Goal: Task Accomplishment & Management: Manage account settings

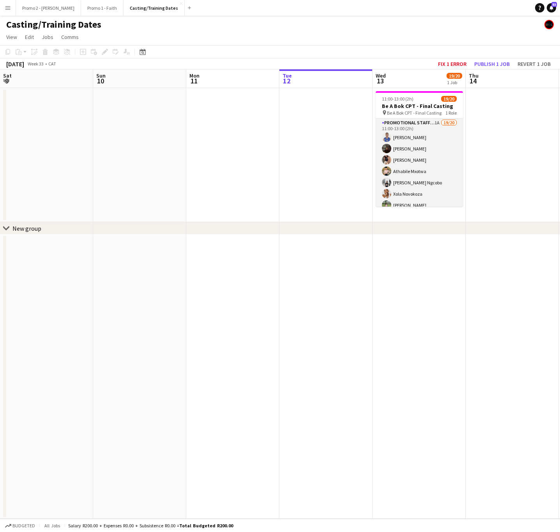
scroll to position [0, 187]
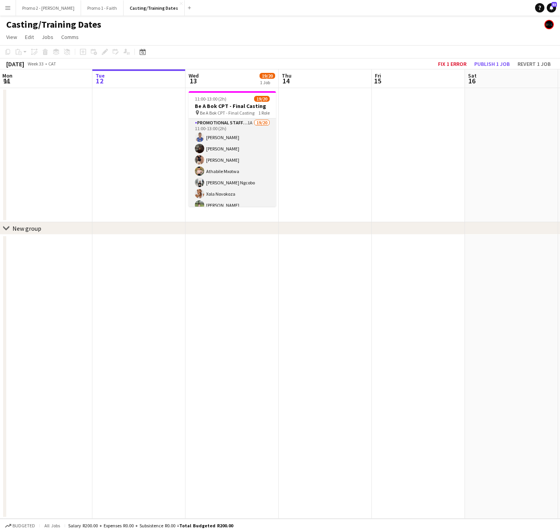
click at [225, 149] on app-card-role "Promotional Staffing (Brand Ambassadors) 1A 19/20 11:00-13:00 (2h) [PERSON_NAME…" at bounding box center [232, 241] width 87 height 244
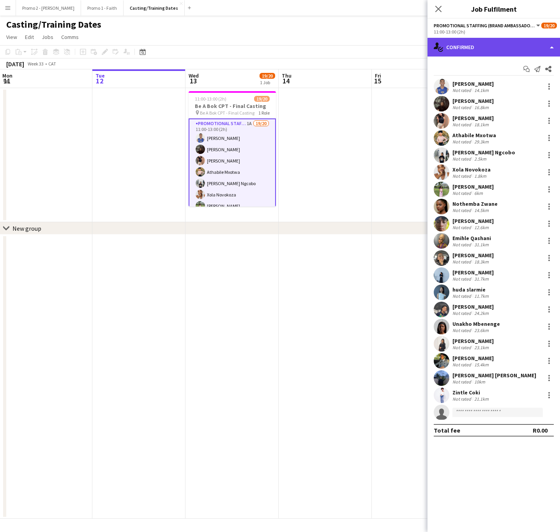
click at [471, 45] on div "single-neutral-actions-check-2 Confirmed" at bounding box center [494, 47] width 133 height 19
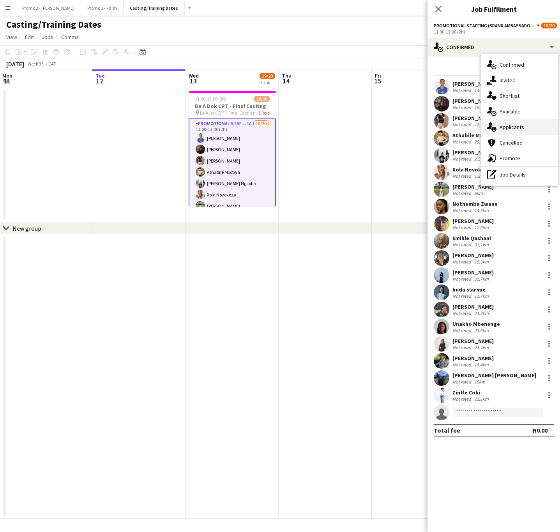
click at [523, 129] on div "single-neutral-actions-information Applicants" at bounding box center [519, 127] width 77 height 16
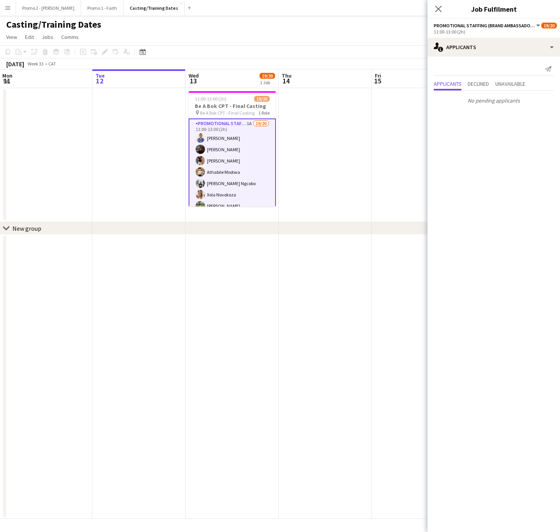
click at [8, 12] on button "Menu" at bounding box center [8, 8] width 16 height 16
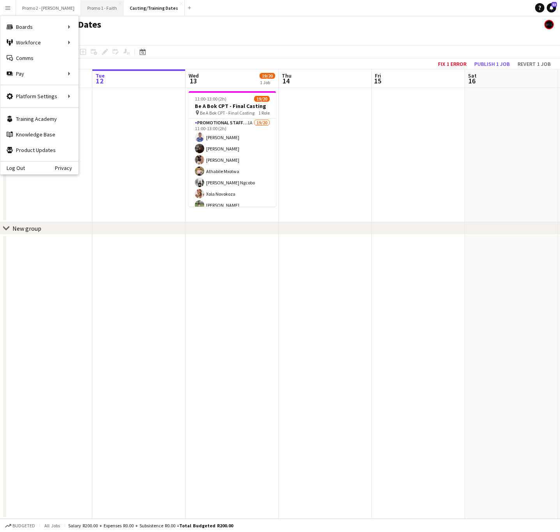
click at [81, 5] on button "Promo 1 - Faith Close" at bounding box center [102, 7] width 43 height 15
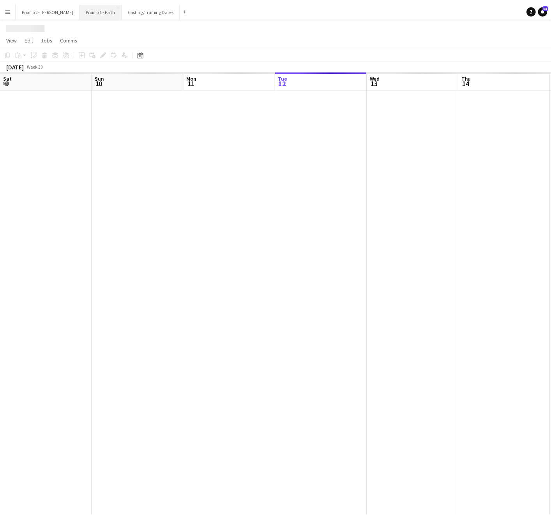
scroll to position [0, 186]
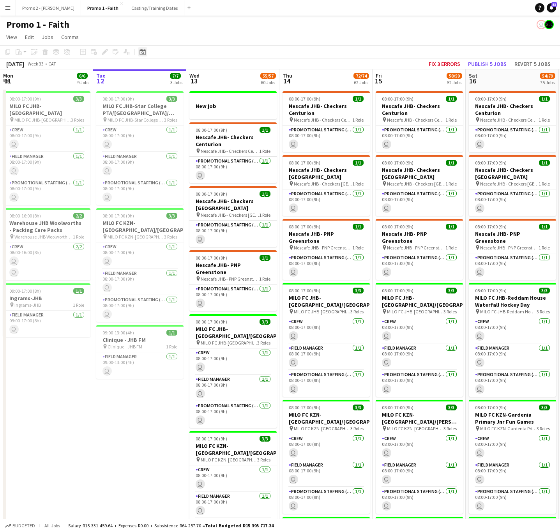
click at [143, 51] on icon at bounding box center [143, 52] width 6 height 6
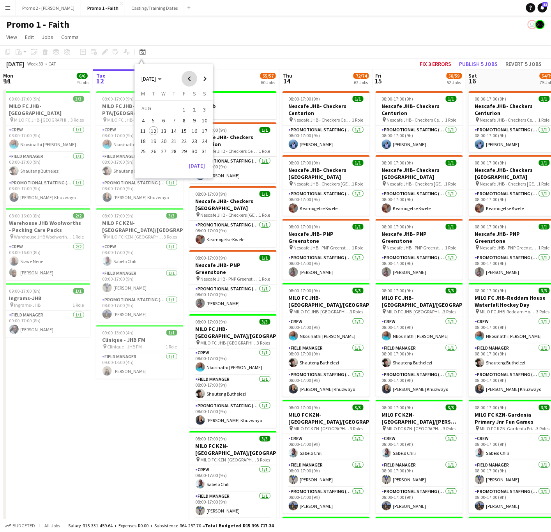
click at [195, 74] on span "Previous month" at bounding box center [190, 79] width 16 height 16
click at [204, 148] on span "27" at bounding box center [204, 149] width 9 height 9
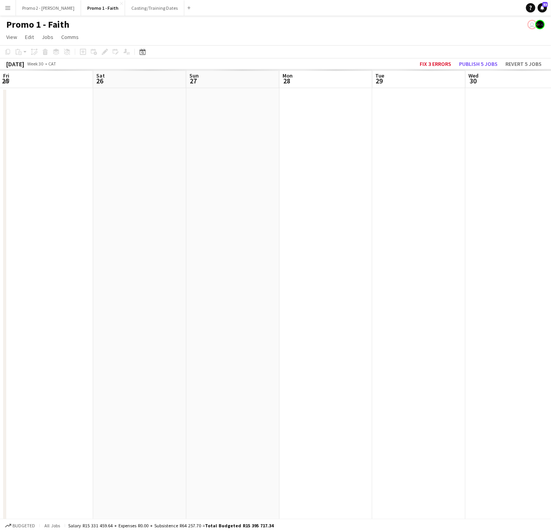
scroll to position [0, 268]
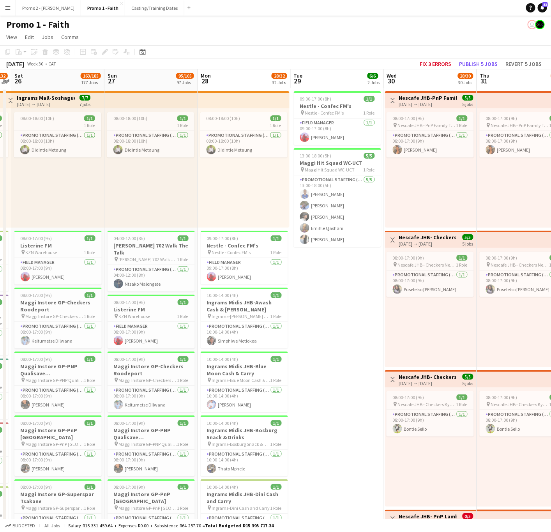
click at [146, 74] on app-board-header-date "Sun 27 95/105 97 Jobs" at bounding box center [150, 78] width 93 height 19
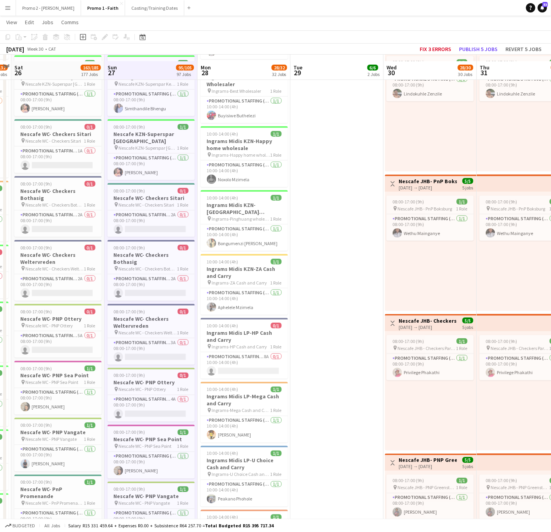
scroll to position [1319, 0]
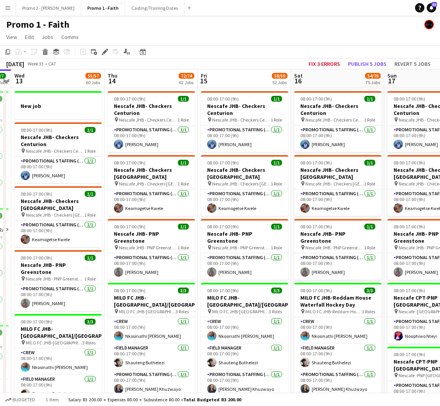
click at [9, 6] on app-icon "Menu" at bounding box center [8, 8] width 6 height 6
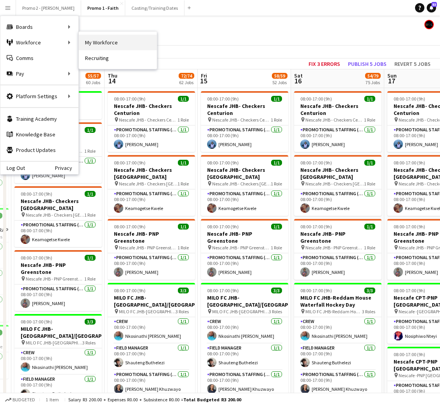
click at [96, 42] on link "My Workforce" at bounding box center [118, 43] width 78 height 16
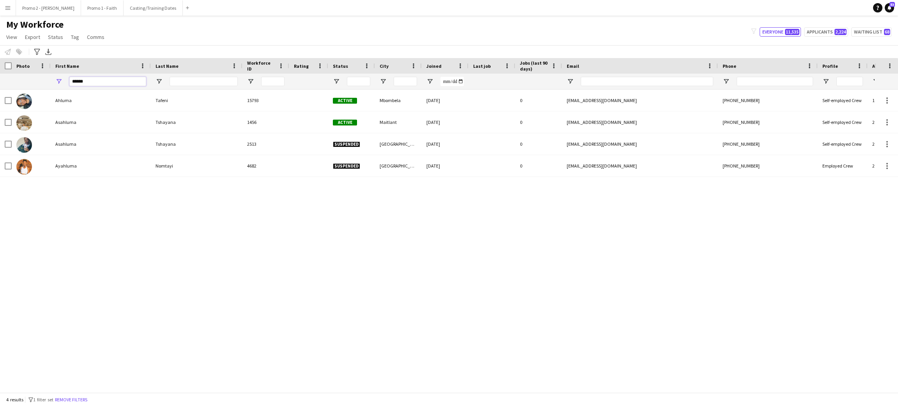
click at [113, 79] on input "******" at bounding box center [107, 81] width 77 height 9
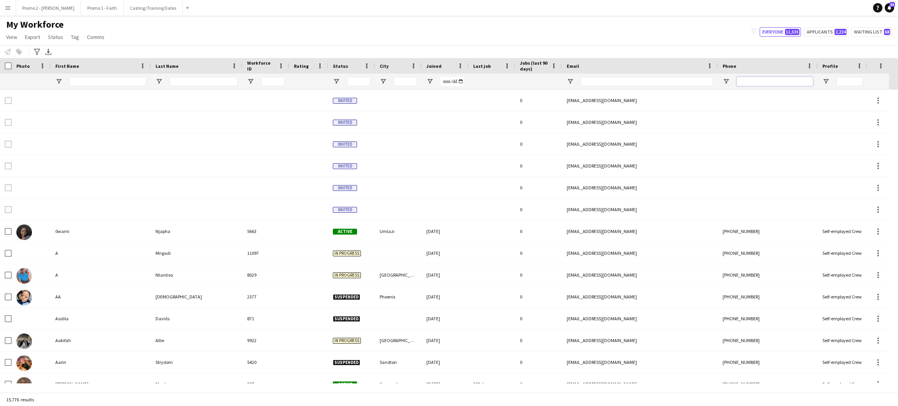
click at [439, 78] on input "Phone Filter Input" at bounding box center [775, 81] width 76 height 9
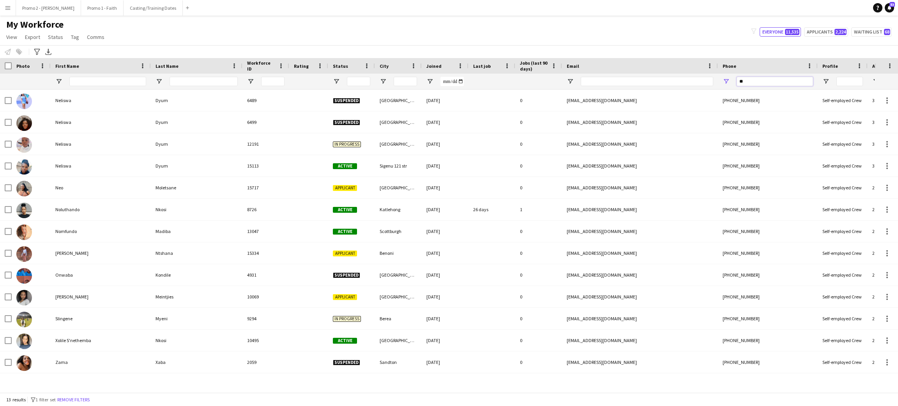
type input "*"
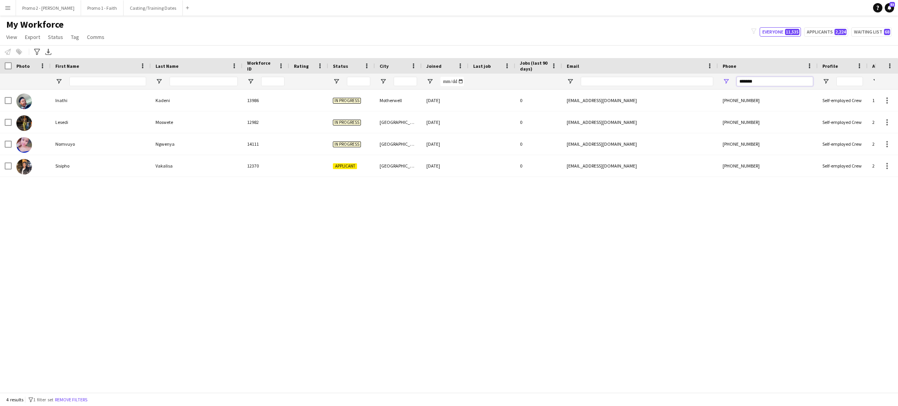
click at [439, 83] on input "*******" at bounding box center [775, 81] width 76 height 9
type input "*"
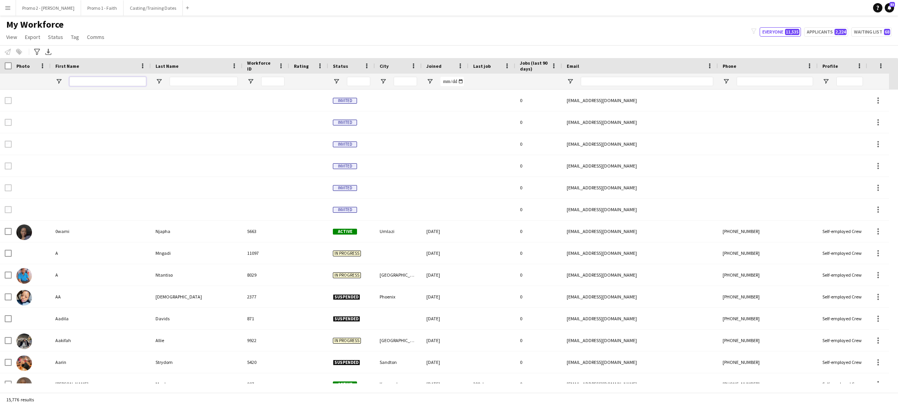
click at [114, 81] on input "First Name Filter Input" at bounding box center [107, 81] width 77 height 9
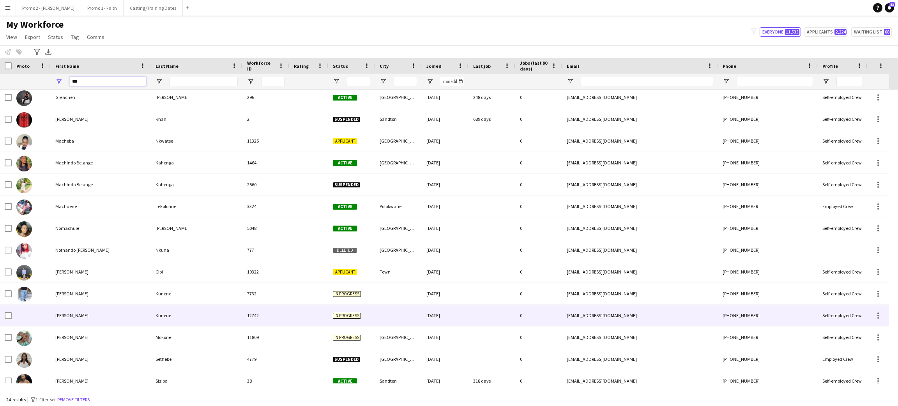
scroll to position [74, 0]
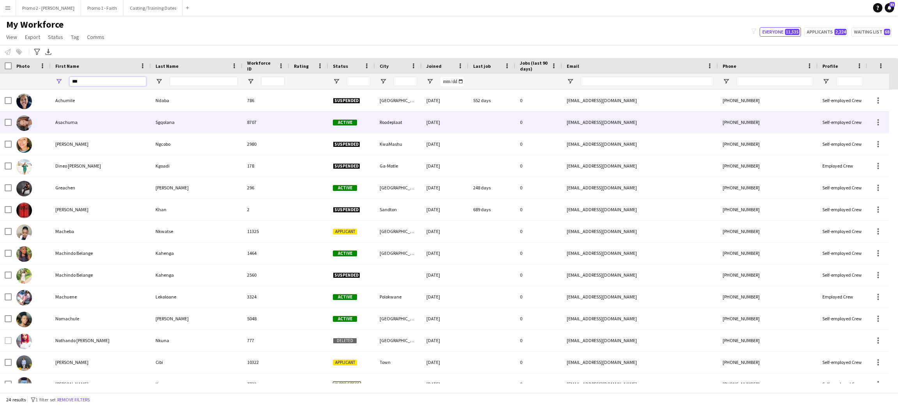
type input "***"
